Goal: Information Seeking & Learning: Compare options

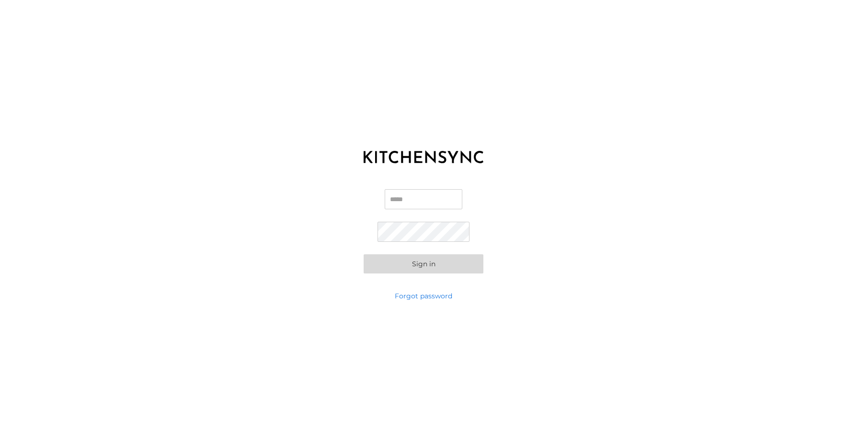
type input "**********"
click at [452, 263] on button "Sign in" at bounding box center [424, 264] width 120 height 19
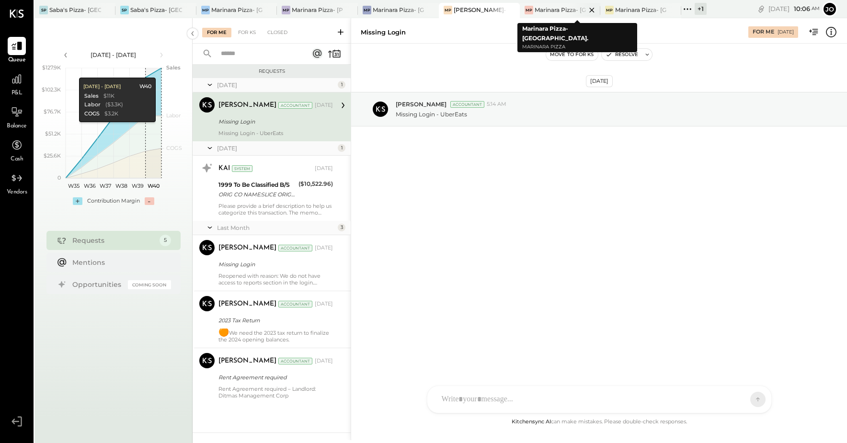
click at [552, 11] on div "Marinara Pizza- [GEOGRAPHIC_DATA]." at bounding box center [561, 10] width 52 height 8
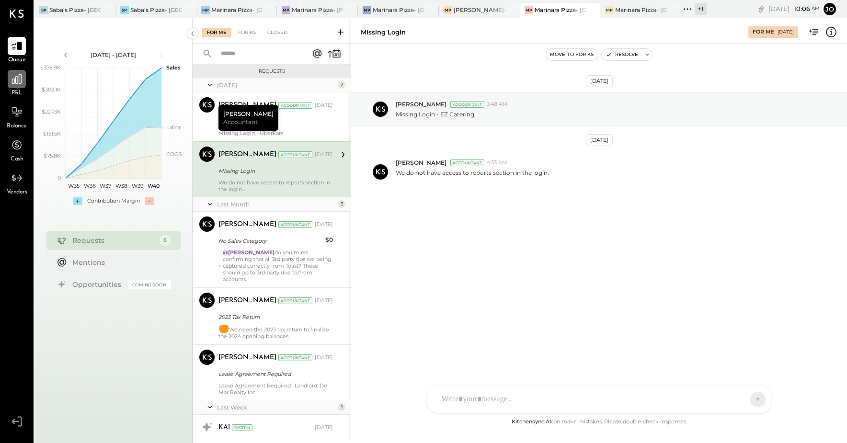
click at [20, 88] on div at bounding box center [17, 79] width 18 height 18
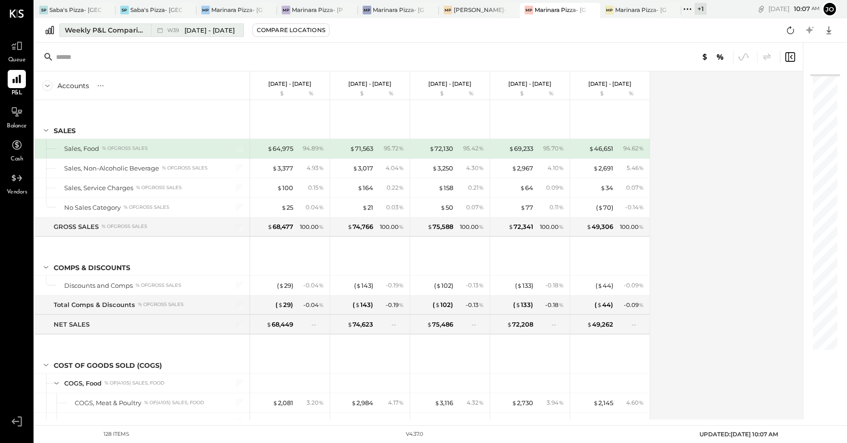
click at [94, 31] on div "Weekly P&L Comparison" at bounding box center [105, 30] width 81 height 10
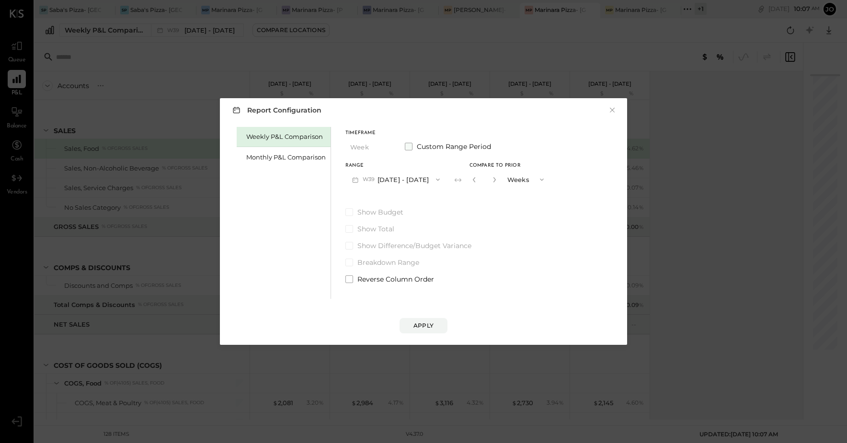
click at [411, 147] on span at bounding box center [409, 147] width 8 height 8
click at [398, 180] on icon "button" at bounding box center [394, 180] width 8 height 8
click at [541, 216] on div "Weekly P&L Comparison Monthly P&L Comparison Timeframe Week Custom Range Period…" at bounding box center [424, 212] width 388 height 174
click at [286, 162] on div "Monthly P&L Comparison" at bounding box center [286, 157] width 80 height 9
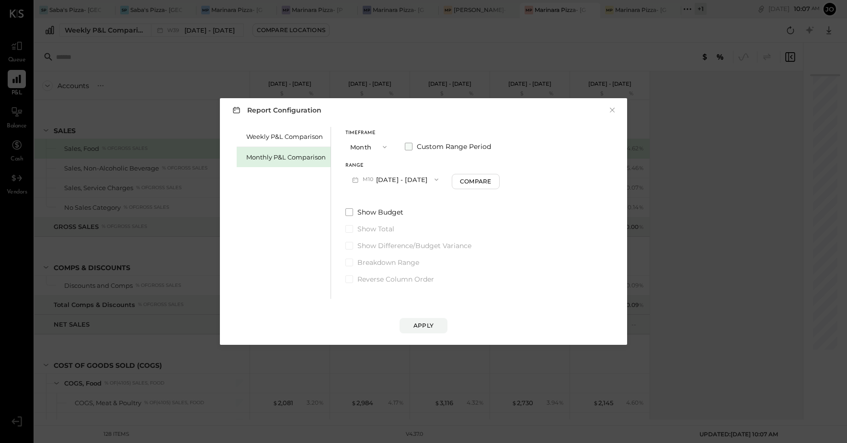
click at [413, 149] on label "Custom Range Period" at bounding box center [448, 147] width 86 height 10
click at [383, 181] on button "[DATE]" at bounding box center [374, 180] width 57 height 18
click at [389, 267] on div "[DATE]" at bounding box center [386, 266] width 81 height 20
click at [483, 180] on button "[DATE]" at bounding box center [454, 180] width 57 height 18
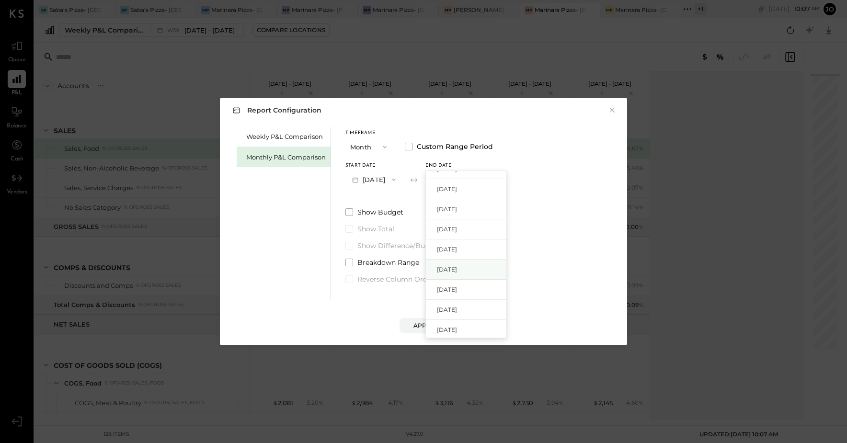
scroll to position [0, 0]
click at [494, 258] on div "[DATE]" at bounding box center [466, 262] width 81 height 20
click at [429, 326] on div "Apply" at bounding box center [424, 326] width 20 height 8
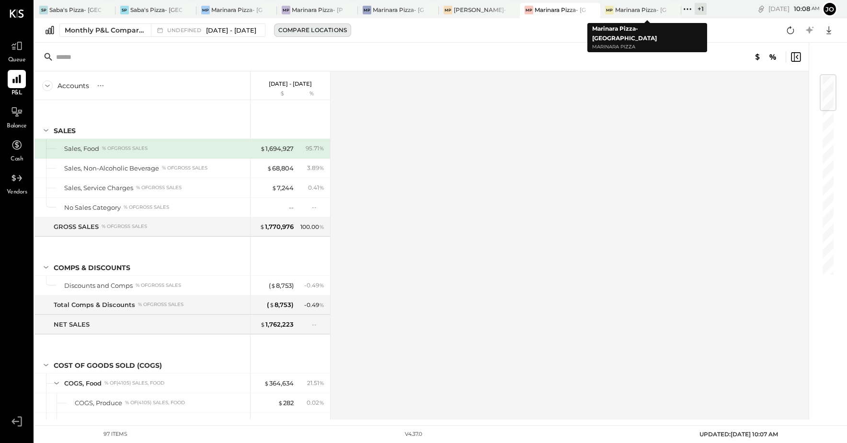
click at [328, 32] on div "Compare Locations" at bounding box center [312, 30] width 69 height 8
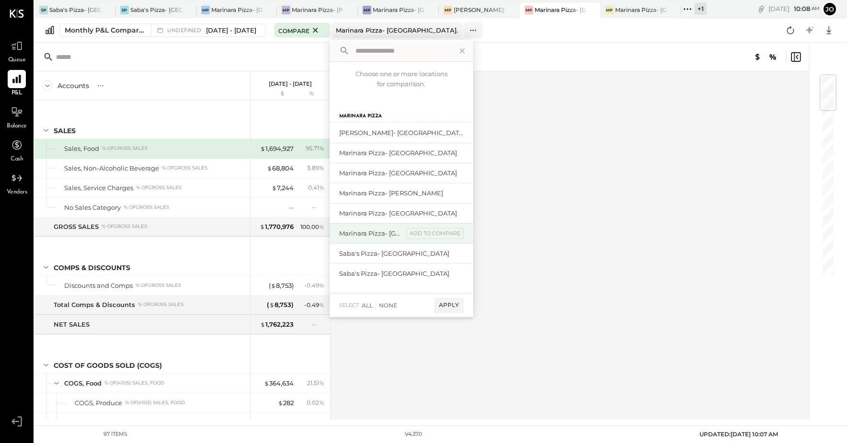
click at [396, 234] on div "Marinara Pizza- [GEOGRAPHIC_DATA]" at bounding box center [371, 233] width 64 height 9
click at [380, 232] on div "Marinara Pizza- [GEOGRAPHIC_DATA]" at bounding box center [371, 233] width 64 height 9
click at [448, 236] on div "add to compare" at bounding box center [435, 234] width 58 height 12
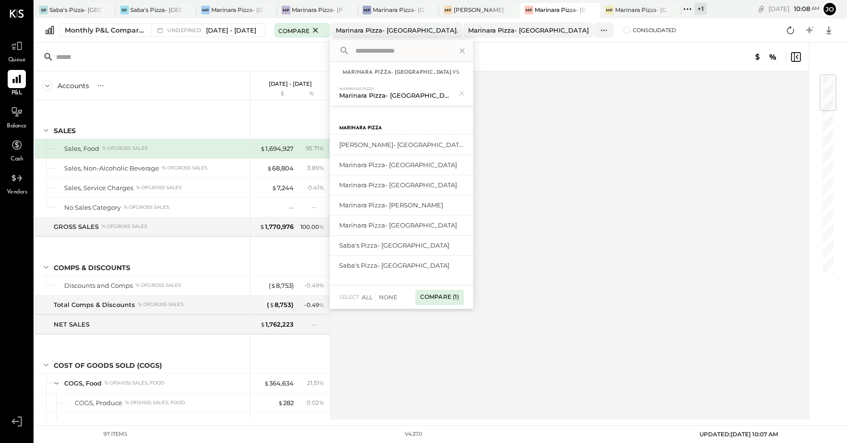
click at [464, 300] on div "Compare (1)" at bounding box center [440, 297] width 48 height 15
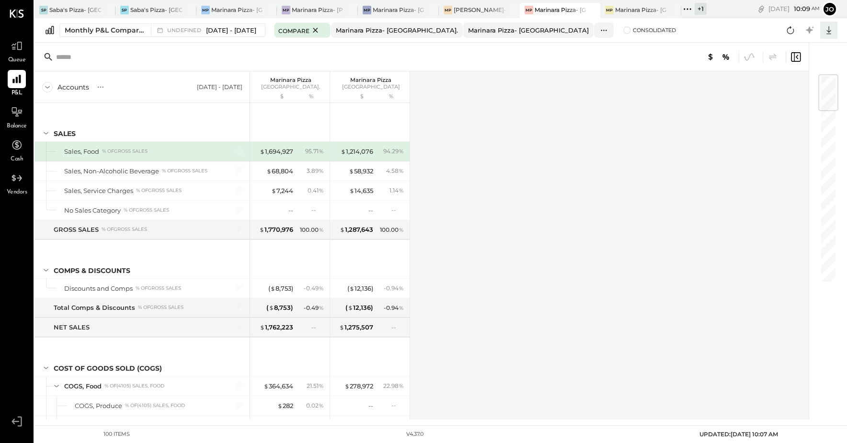
click at [830, 29] on icon at bounding box center [829, 30] width 12 height 12
click at [801, 45] on link "CSV" at bounding box center [799, 46] width 77 height 20
drag, startPoint x: 451, startPoint y: 156, endPoint x: 458, endPoint y: 159, distance: 7.3
click at [451, 157] on div "Accounts S % GL [DATE] - [DATE][STREET_ADDRESS] $ % Marinara Pizza Upper West S…" at bounding box center [423, 245] width 776 height 348
drag, startPoint x: 507, startPoint y: 174, endPoint x: 505, endPoint y: 182, distance: 8.0
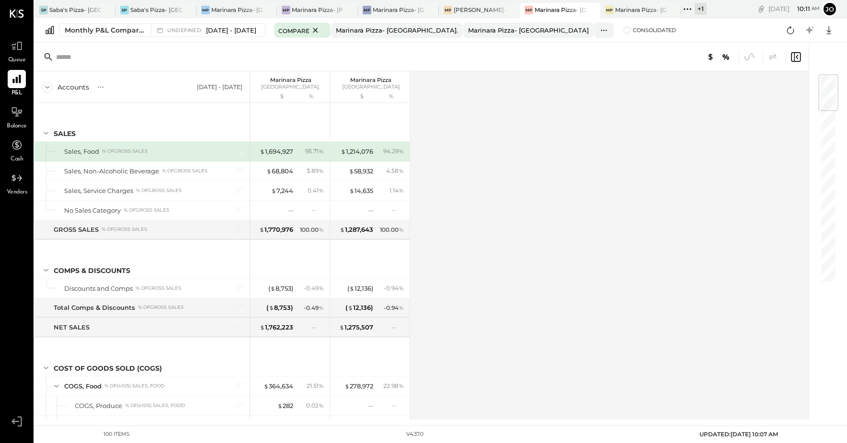
click at [507, 180] on div "Accounts S % GL [DATE] - [DATE][STREET_ADDRESS] $ % Marinara Pizza Upper West S…" at bounding box center [423, 245] width 776 height 348
click at [525, 214] on div "Accounts S % GL [DATE] - [DATE][STREET_ADDRESS] $ % Marinara Pizza Upper West S…" at bounding box center [423, 245] width 776 height 348
click at [326, 140] on div at bounding box center [290, 122] width 80 height 38
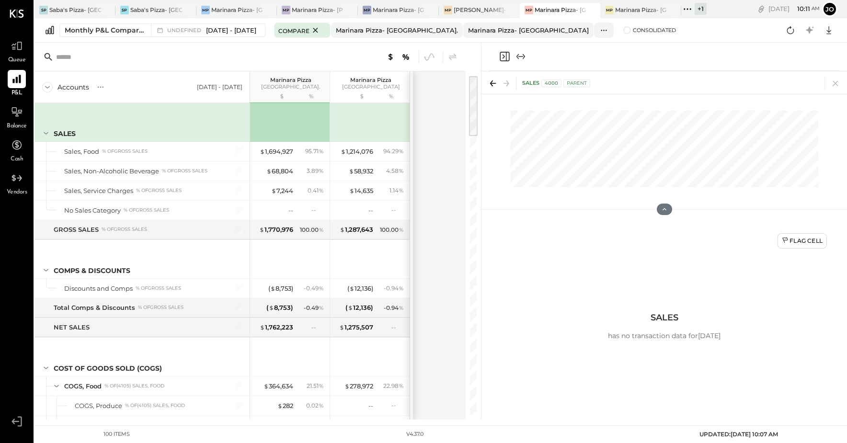
click at [437, 112] on div "Accounts S % GL [DATE] - [DATE][STREET_ADDRESS] $ % Marinara Pizza Upper West S…" at bounding box center [251, 245] width 433 height 348
click at [438, 116] on div "Accounts S % GL [DATE] - [DATE][STREET_ADDRESS] $ % Marinara Pizza Upper West S…" at bounding box center [251, 245] width 433 height 348
click at [835, 81] on icon at bounding box center [835, 83] width 13 height 13
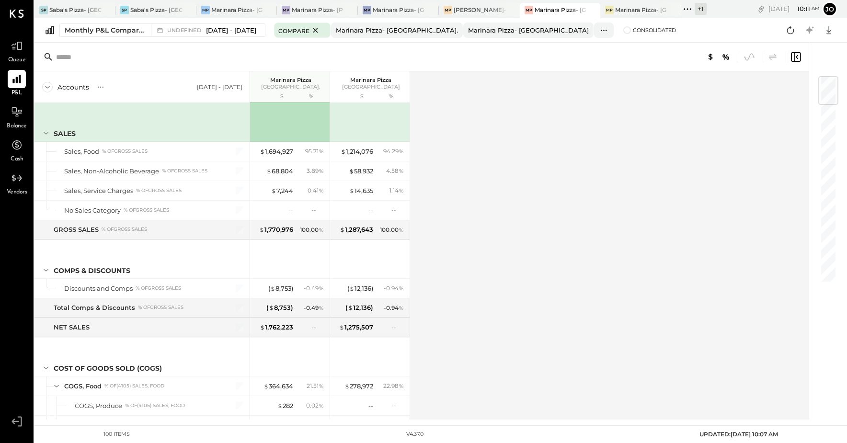
click at [542, 171] on div "Accounts S % GL [DATE] - [DATE][STREET_ADDRESS] $ % Marinara Pizza Upper West S…" at bounding box center [423, 245] width 776 height 348
click at [537, 399] on div at bounding box center [531, 400] width 27 height 19
click at [526, 400] on div "Accounts S % GL [DATE] - [DATE][STREET_ADDRESS] $ % Marinara Pizza Upper West S…" at bounding box center [437, 245] width 805 height 348
click at [507, 402] on div "Accounts S % GL [DATE] - [DATE][STREET_ADDRESS] $ % Marinara Pizza Upper West S…" at bounding box center [437, 245] width 805 height 348
click at [809, 103] on div "Accounts S % GL [DATE] - [DATE][STREET_ADDRESS] $ % Marinara Pizza Upper West S…" at bounding box center [437, 245] width 805 height 348
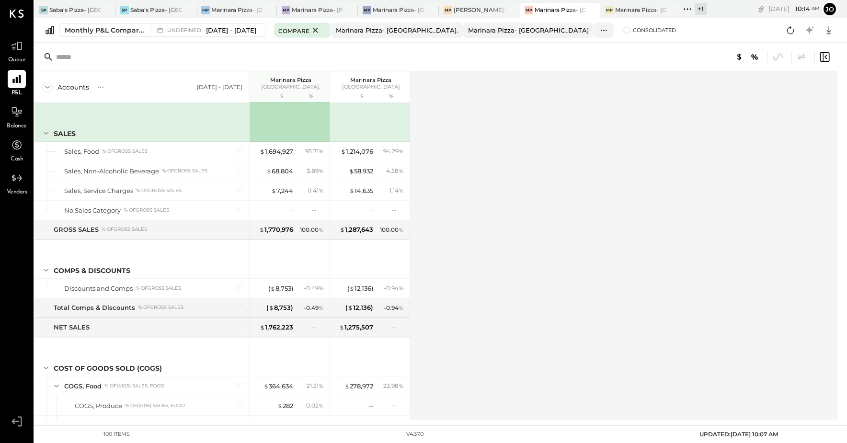
click at [495, 168] on div "Accounts S % GL [DATE] - [DATE][STREET_ADDRESS] $ % Marinara Pizza Upper West S…" at bounding box center [437, 245] width 805 height 348
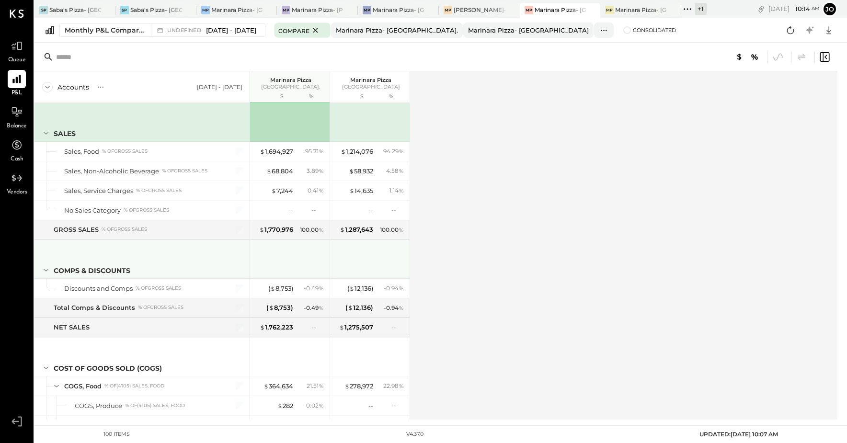
click at [288, 255] on div at bounding box center [291, 257] width 72 height 35
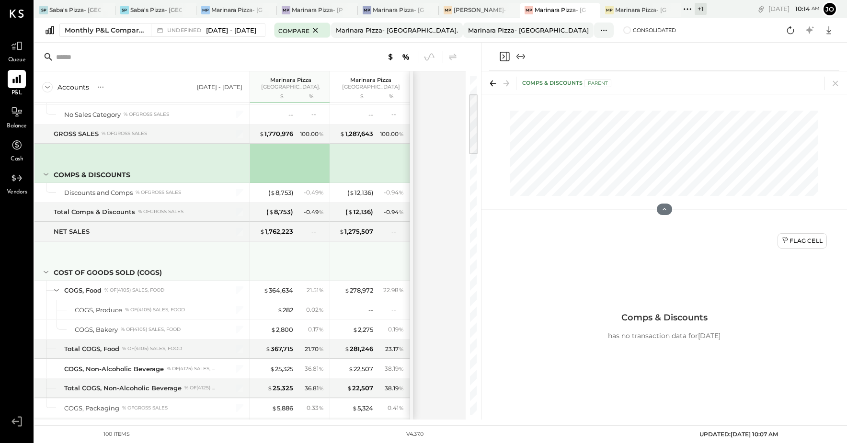
scroll to position [48, 0]
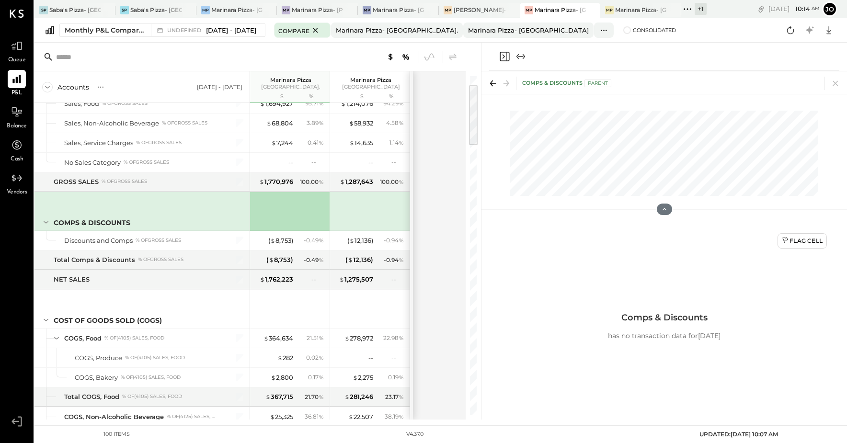
click at [521, 53] on icon "Expand panel (e)" at bounding box center [521, 57] width 12 height 12
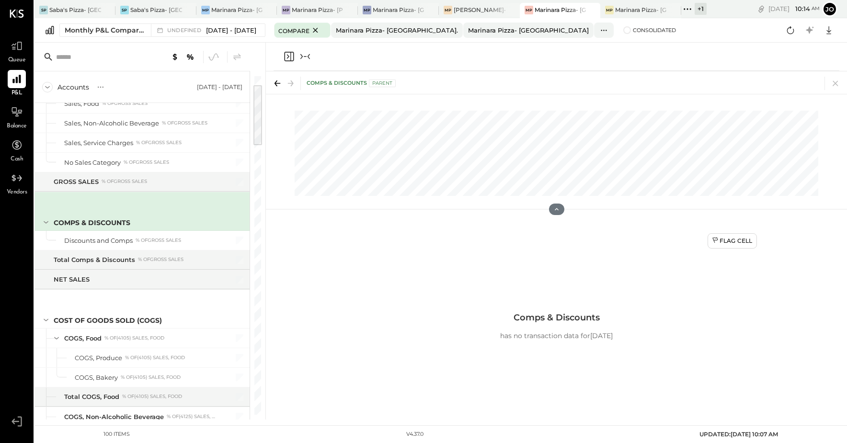
click at [308, 58] on icon "Collapse panel (e)" at bounding box center [306, 57] width 12 height 12
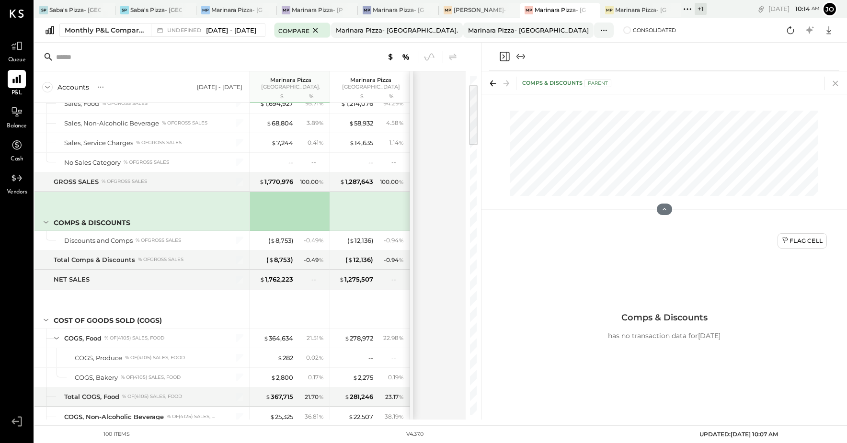
click at [838, 83] on icon at bounding box center [835, 83] width 13 height 13
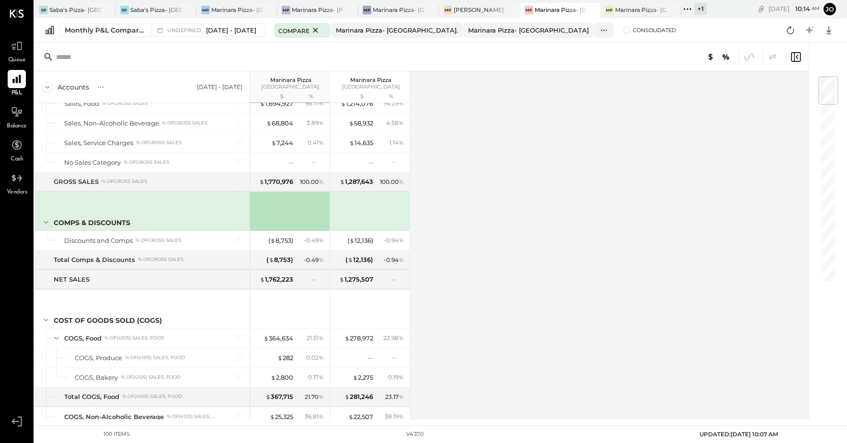
click at [453, 228] on div "Accounts S % GL [DATE] - [DATE][STREET_ADDRESS] $ % Marinara Pizza Upper West S…" at bounding box center [423, 245] width 776 height 348
drag, startPoint x: 460, startPoint y: 240, endPoint x: 595, endPoint y: 199, distance: 140.6
click at [464, 240] on div "Accounts S % GL [DATE] - [DATE][STREET_ADDRESS] $ % Marinara Pizza Upper West S…" at bounding box center [423, 245] width 776 height 348
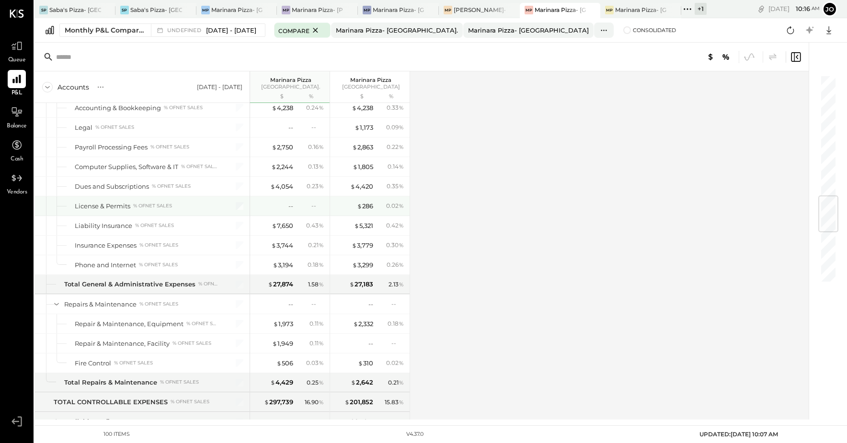
scroll to position [996, 0]
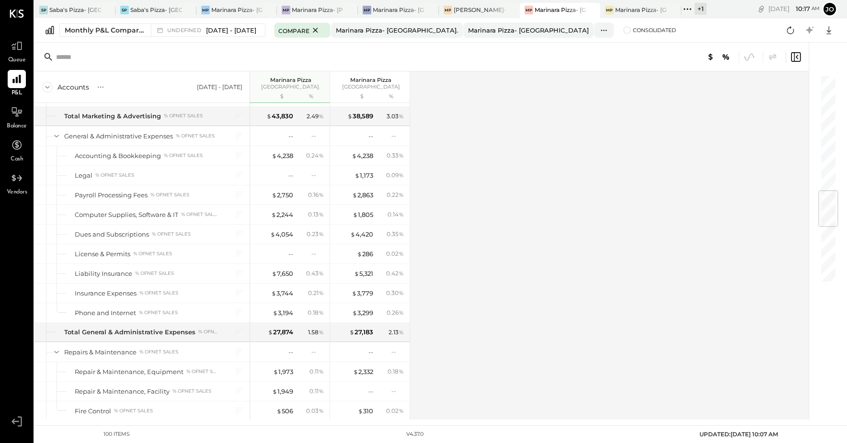
click at [525, 255] on div "Accounts S % GL [DATE] - [DATE][STREET_ADDRESS] $ % Marinara Pizza Upper West S…" at bounding box center [423, 245] width 776 height 348
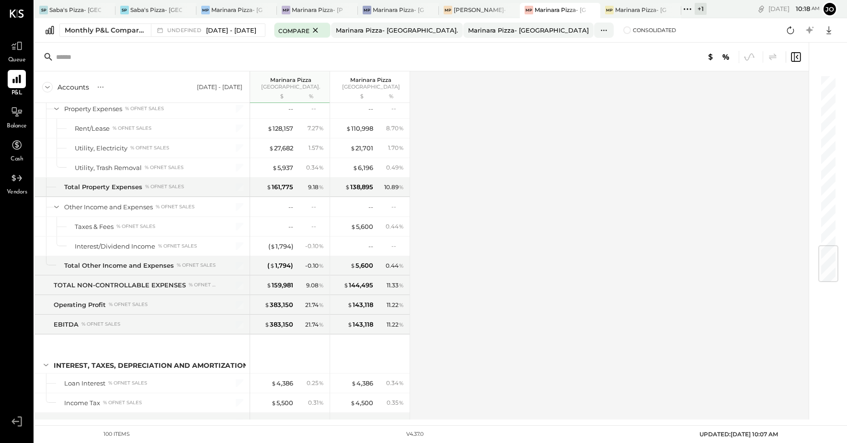
scroll to position [1472, 0]
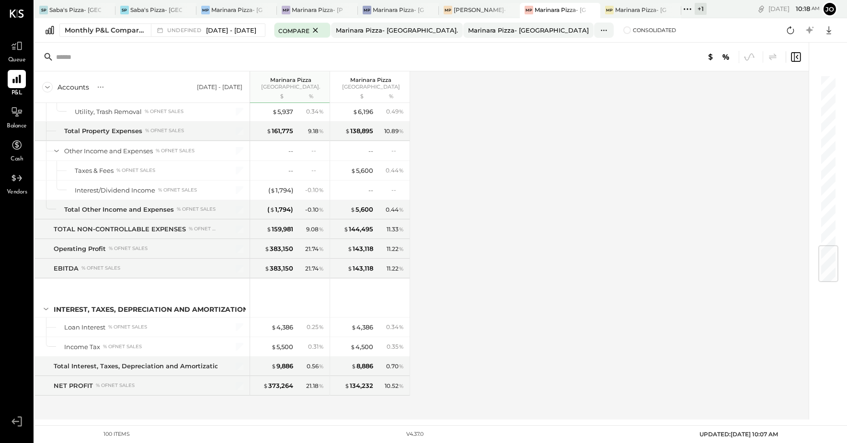
click at [833, 314] on div at bounding box center [823, 231] width 29 height 377
